Goal: Transaction & Acquisition: Purchase product/service

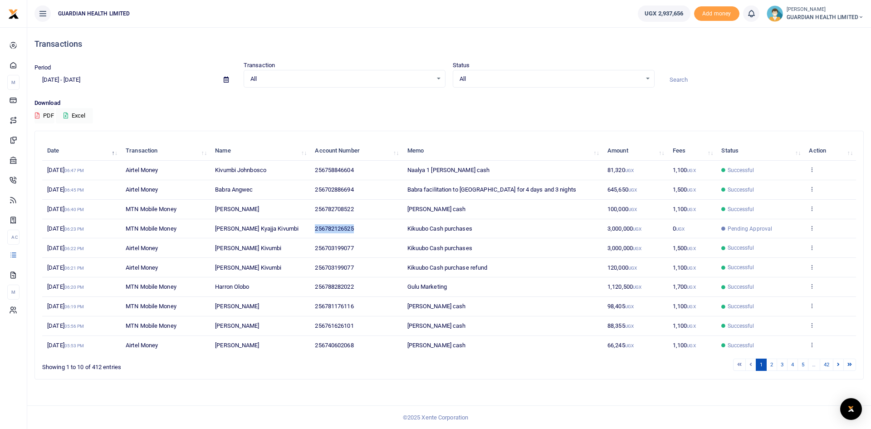
drag, startPoint x: 360, startPoint y: 229, endPoint x: 312, endPoint y: 229, distance: 47.6
click at [312, 229] on td "256782126525" at bounding box center [356, 229] width 92 height 20
copy span "256782126525"
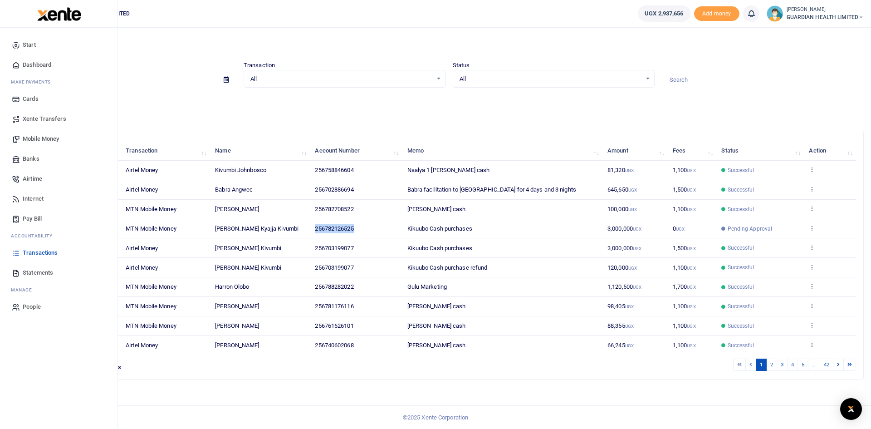
click at [42, 138] on span "Mobile Money" at bounding box center [41, 138] width 36 height 9
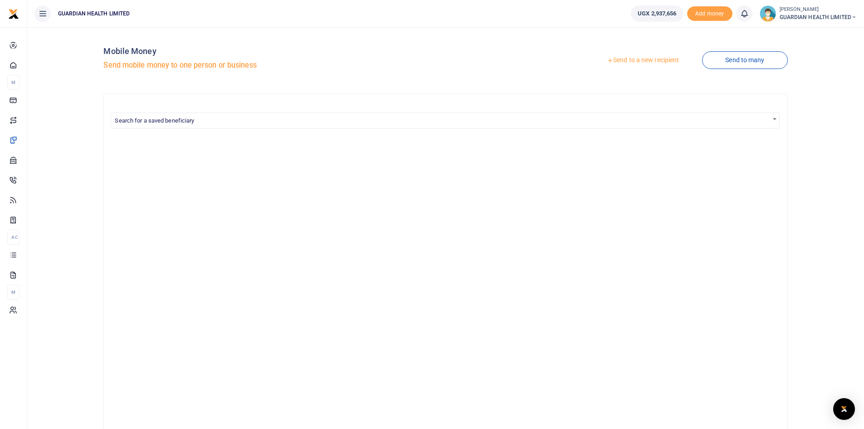
click at [646, 61] on link "Send to a new recipient" at bounding box center [643, 60] width 118 height 16
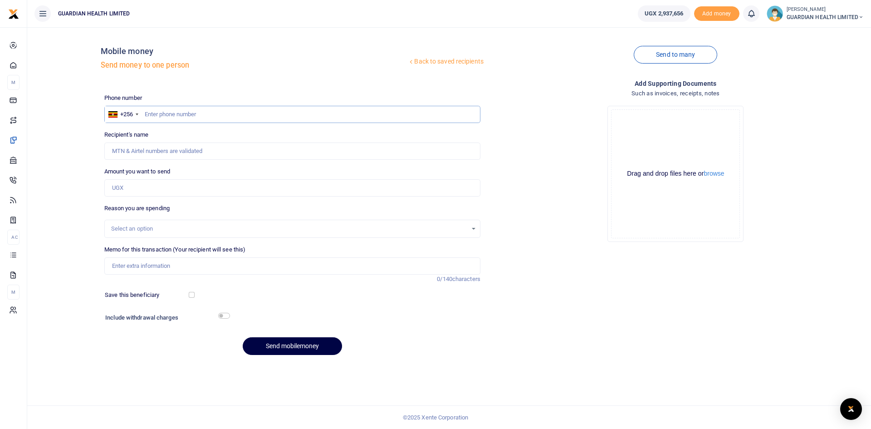
paste input "256782126525"
click at [154, 115] on input "256782126525" at bounding box center [292, 114] width 376 height 17
type input "782126525"
click at [133, 185] on input "Amount you want to send" at bounding box center [292, 187] width 376 height 17
type input "Rogers Kyajja Kivumbi"
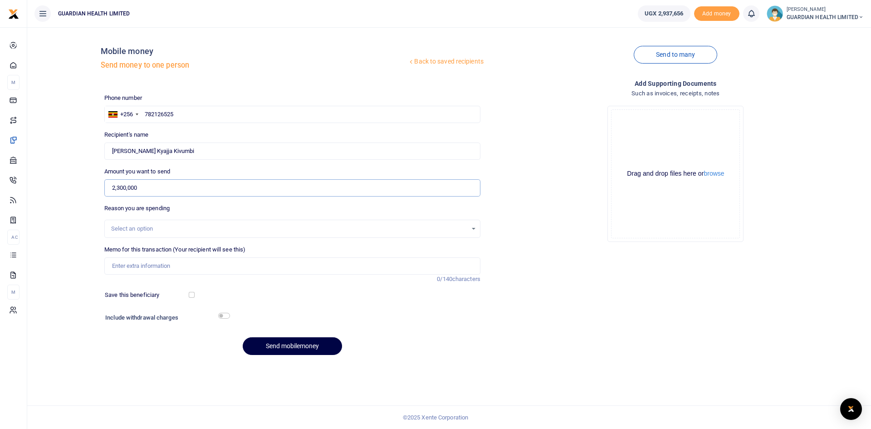
type input "2,300,000"
click at [133, 226] on div "Select an option" at bounding box center [289, 228] width 356 height 9
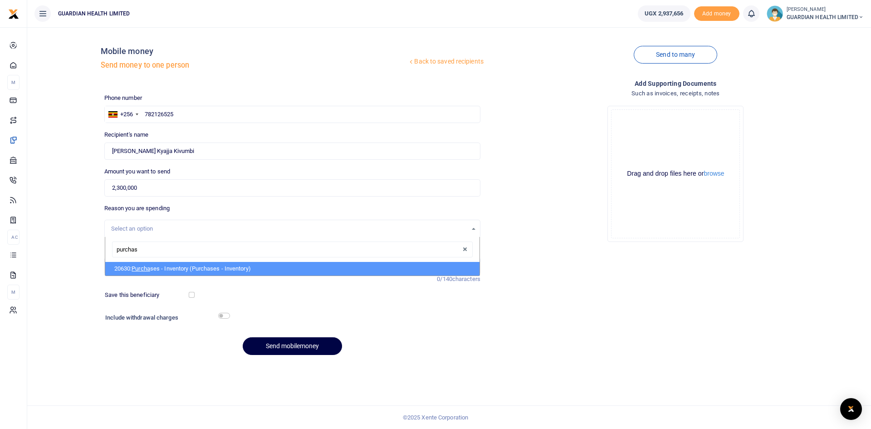
type input "purchase"
click at [178, 268] on li "20630: Purchase s - Inventory (Purchases - Inventory)" at bounding box center [292, 269] width 374 height 14
select select "5402"
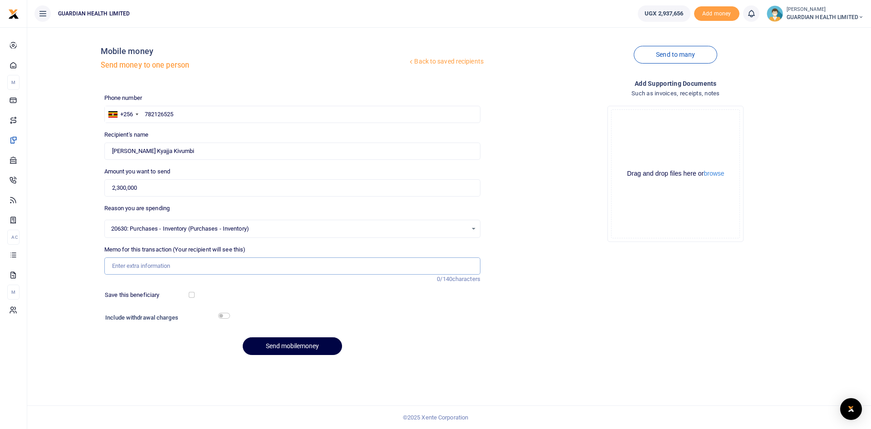
click at [137, 263] on input "Memo for this transaction (Your recipient will see this)" at bounding box center [292, 265] width 376 height 17
type input "Kikuubo Cash purchases"
click at [193, 293] on input "checkbox" at bounding box center [192, 295] width 6 height 6
click at [191, 294] on input "checkbox" at bounding box center [192, 295] width 6 height 6
checkbox input "false"
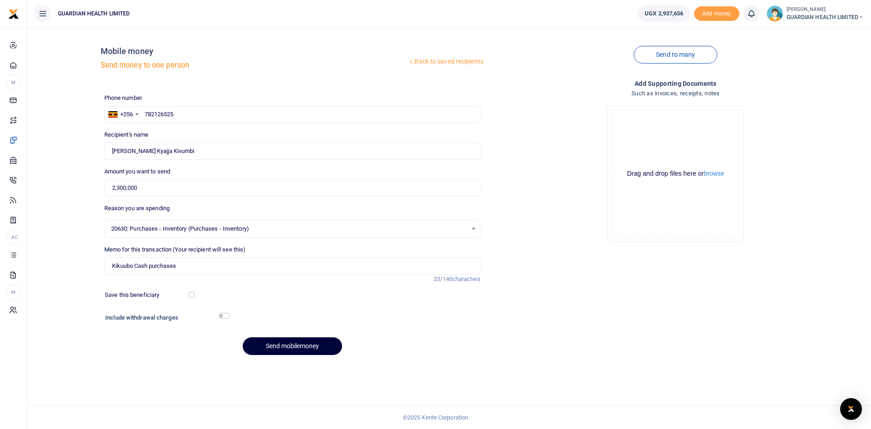
click at [281, 346] on button "Send mobilemoney" at bounding box center [292, 346] width 99 height 18
